Goal: Find specific page/section: Find specific page/section

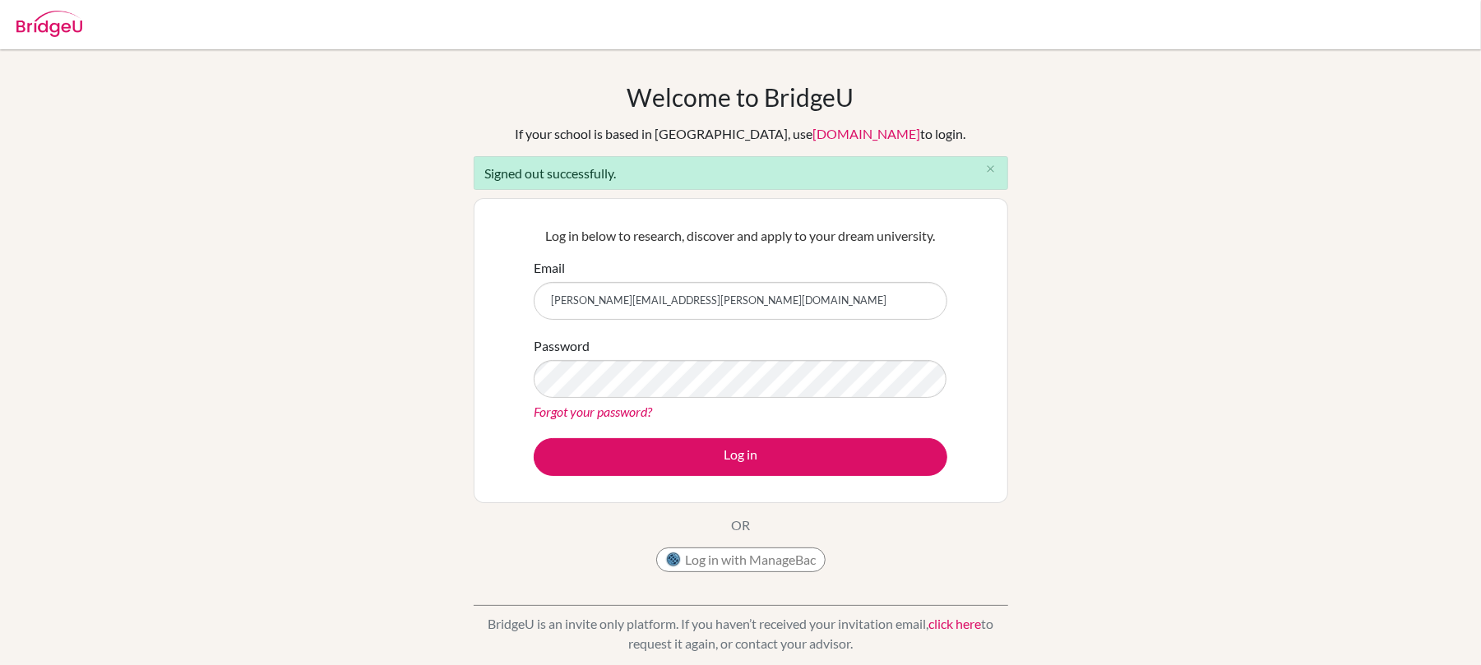
click at [797, 357] on div "Password Forgot your password?" at bounding box center [741, 379] width 414 height 86
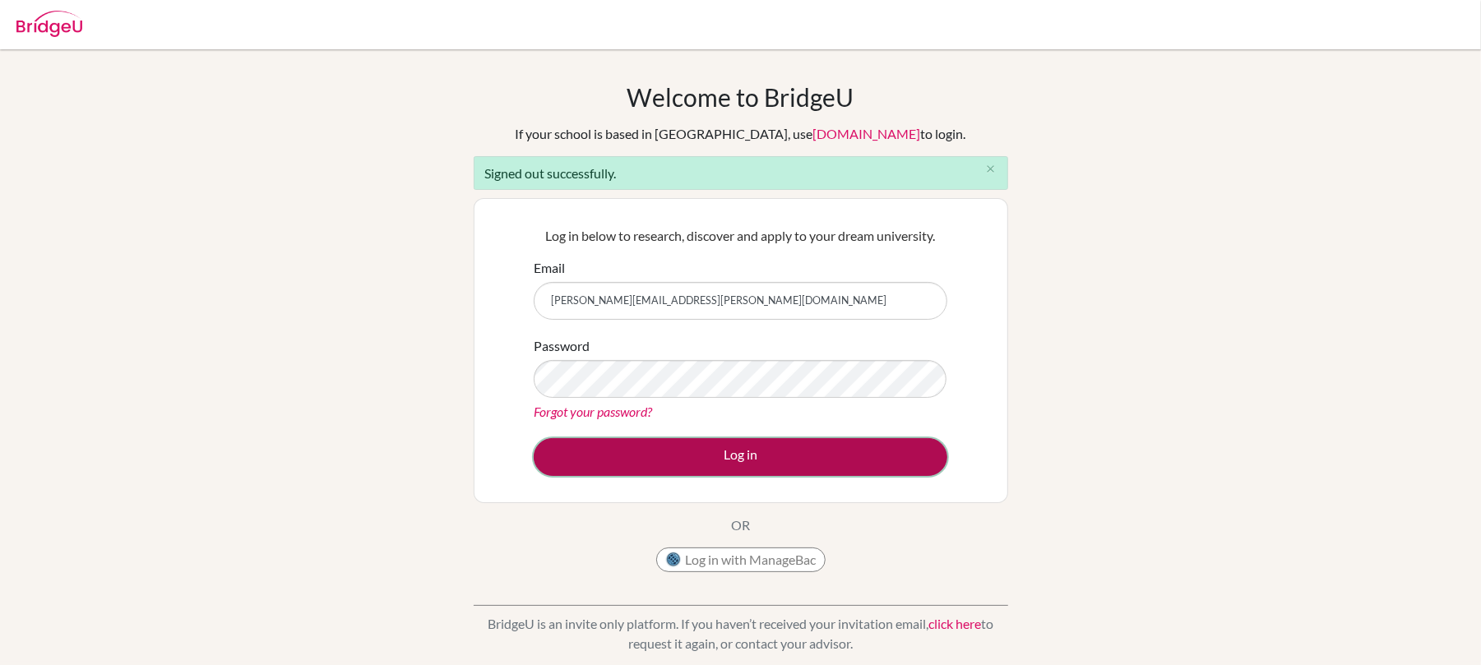
click at [797, 444] on button "Log in" at bounding box center [741, 457] width 414 height 38
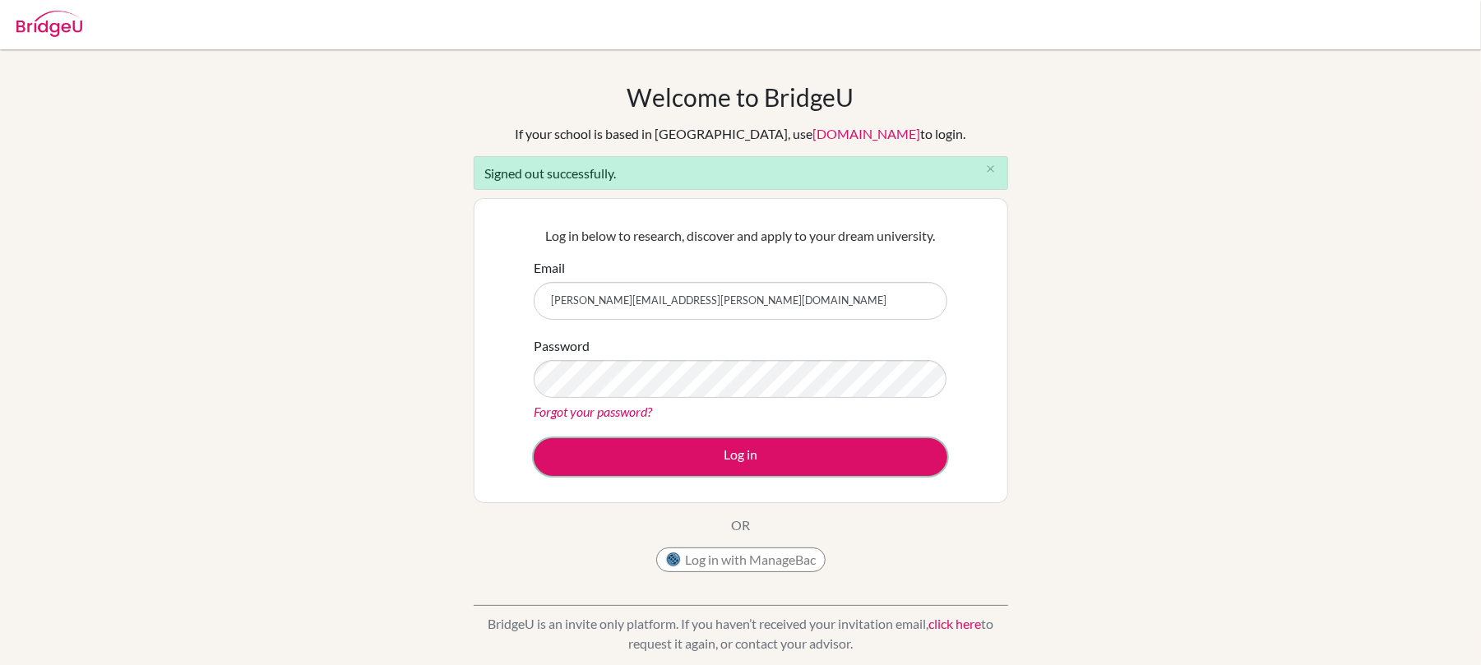
drag, startPoint x: 843, startPoint y: 454, endPoint x: 1116, endPoint y: 432, distance: 273.9
click at [850, 454] on button "Log in" at bounding box center [741, 457] width 414 height 38
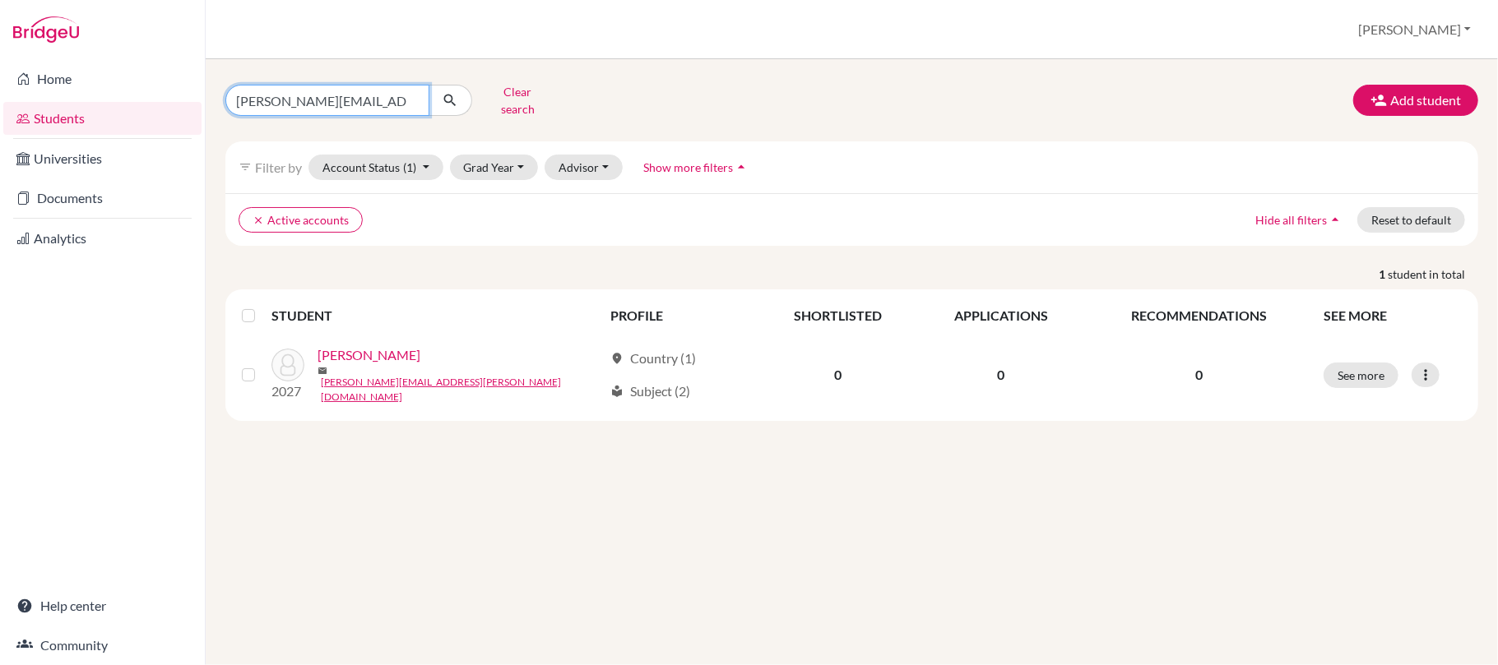
click at [410, 104] on input "[PERSON_NAME][EMAIL_ADDRESS][PERSON_NAME][DOMAIN_NAME]" at bounding box center [327, 100] width 204 height 31
type input "test"
click button "submit" at bounding box center [450, 100] width 44 height 31
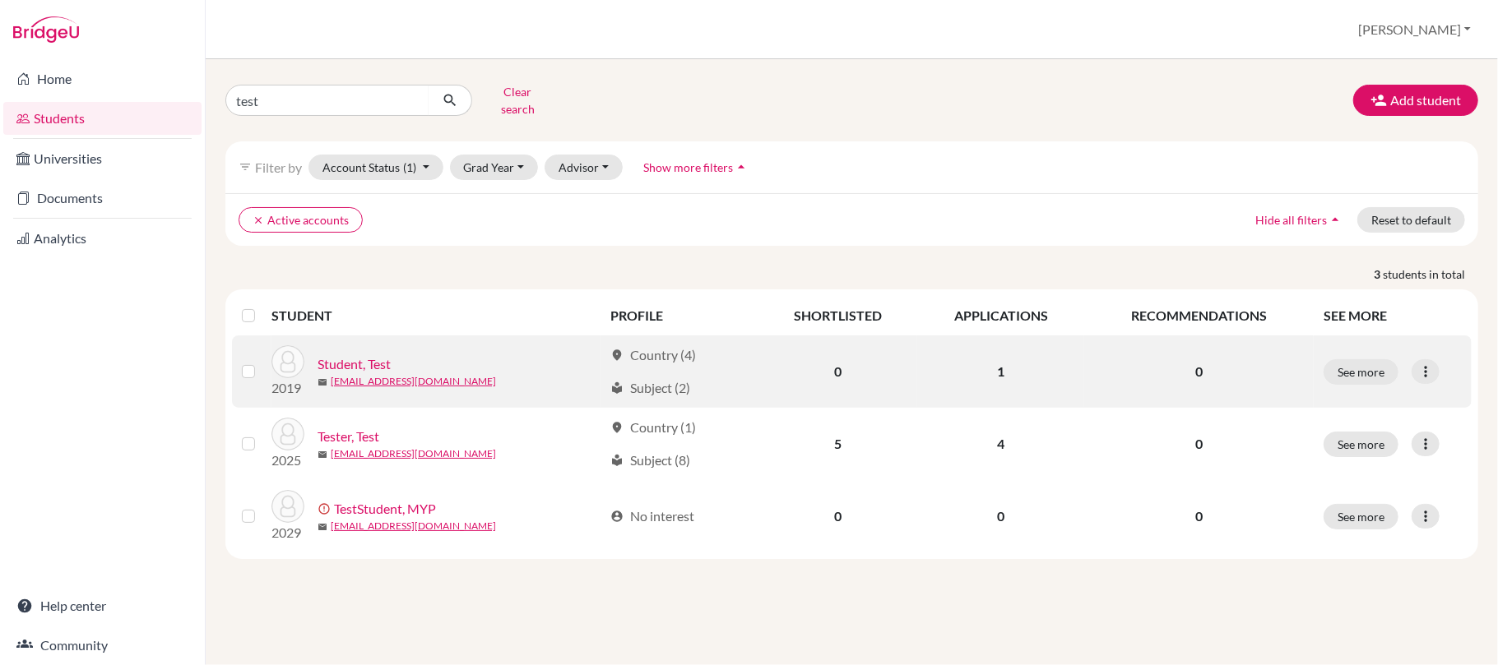
click at [370, 366] on link "Student, Test" at bounding box center [353, 364] width 73 height 20
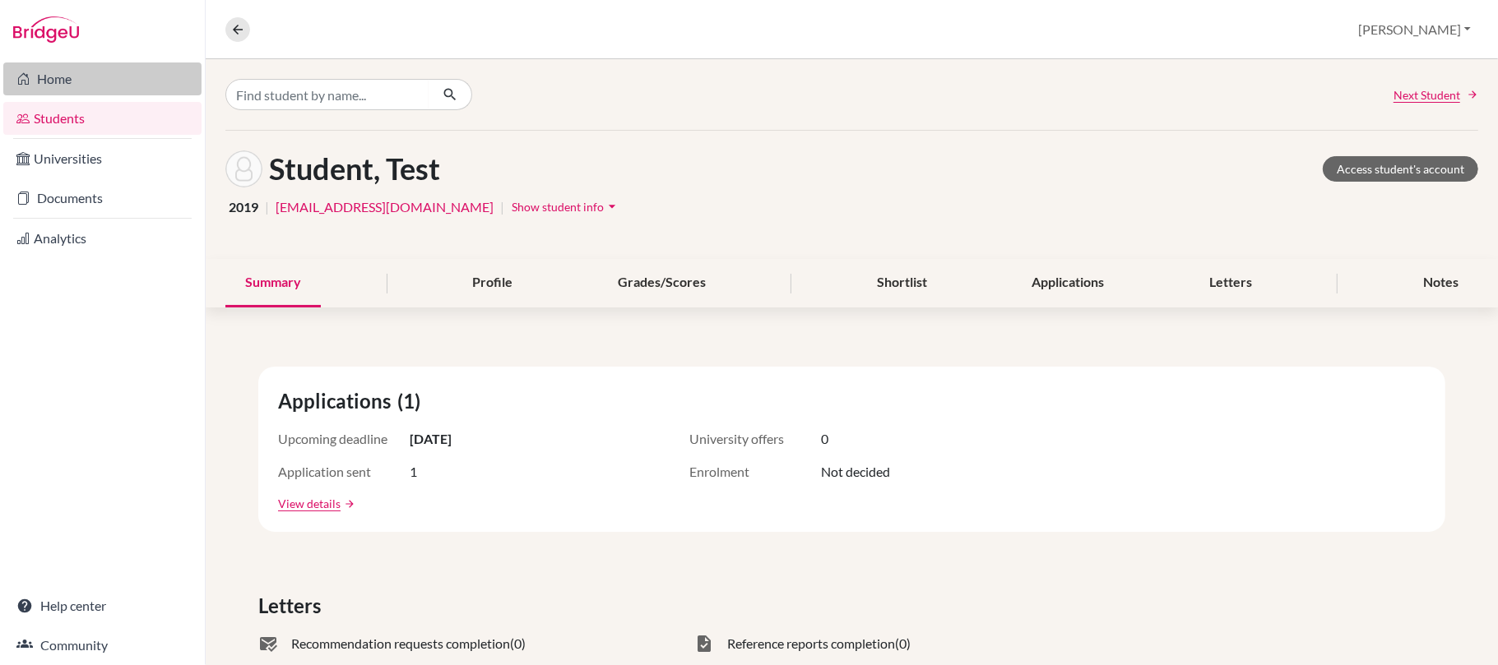
click at [53, 82] on link "Home" at bounding box center [102, 79] width 198 height 33
